Goal: Find specific page/section: Find specific page/section

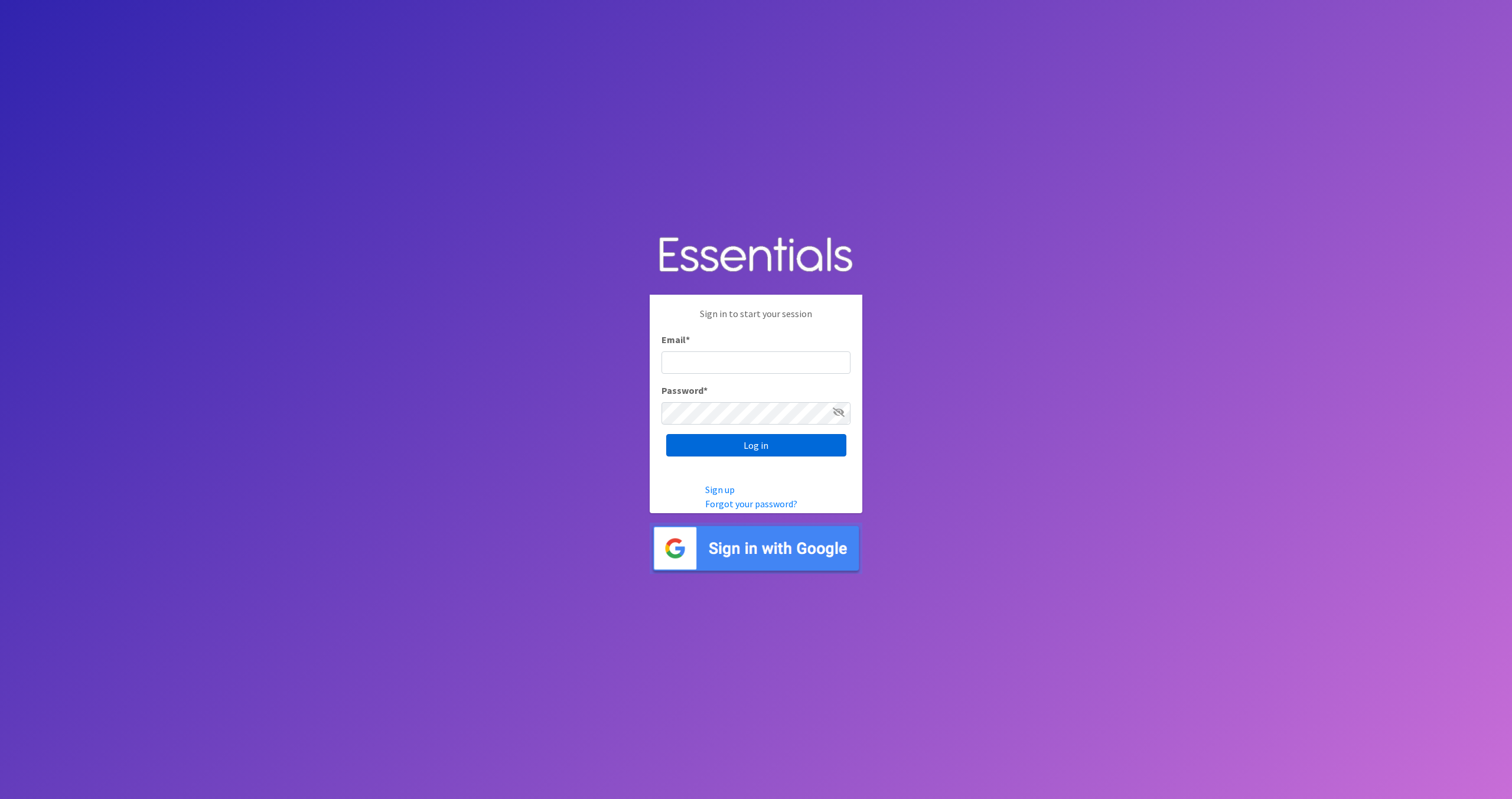
type input "[EMAIL_ADDRESS][DOMAIN_NAME]"
click at [737, 443] on input "Log in" at bounding box center [756, 446] width 180 height 22
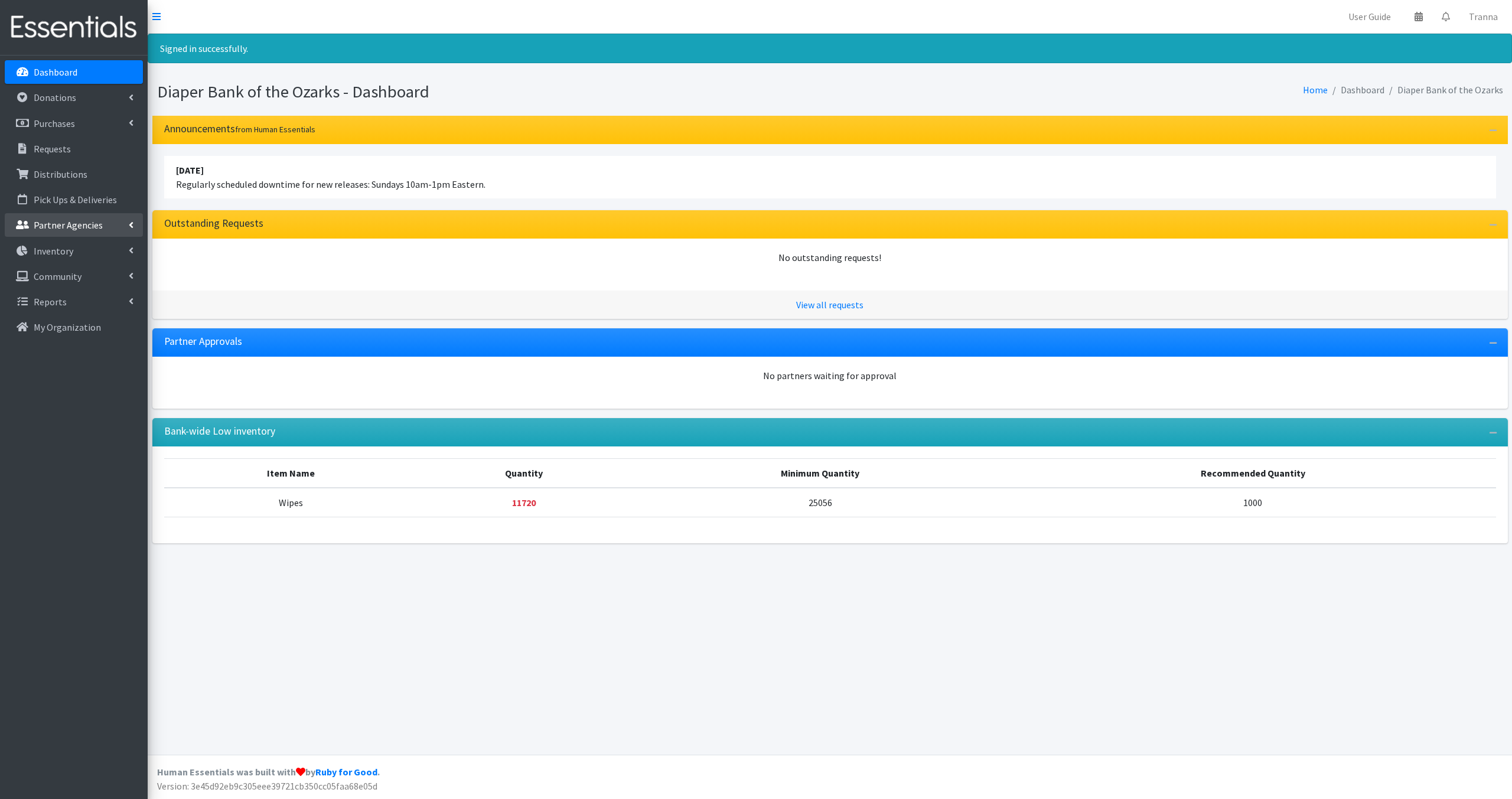
click at [70, 222] on p "Partner Agencies" at bounding box center [68, 225] width 69 height 12
click at [67, 246] on link "All Partners" at bounding box center [73, 251] width 139 height 24
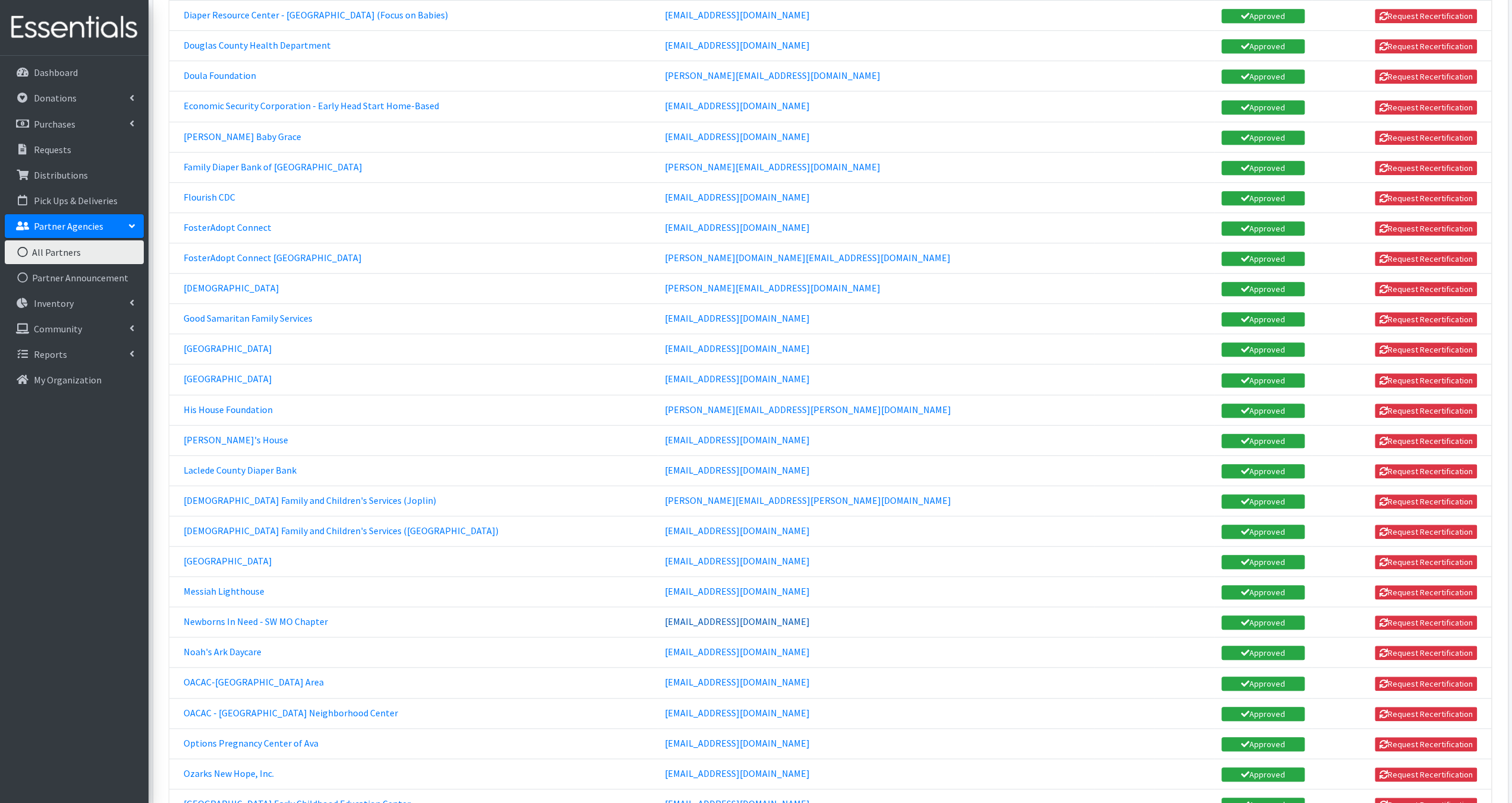
scroll to position [652, 0]
